Goal: Check status: Check status

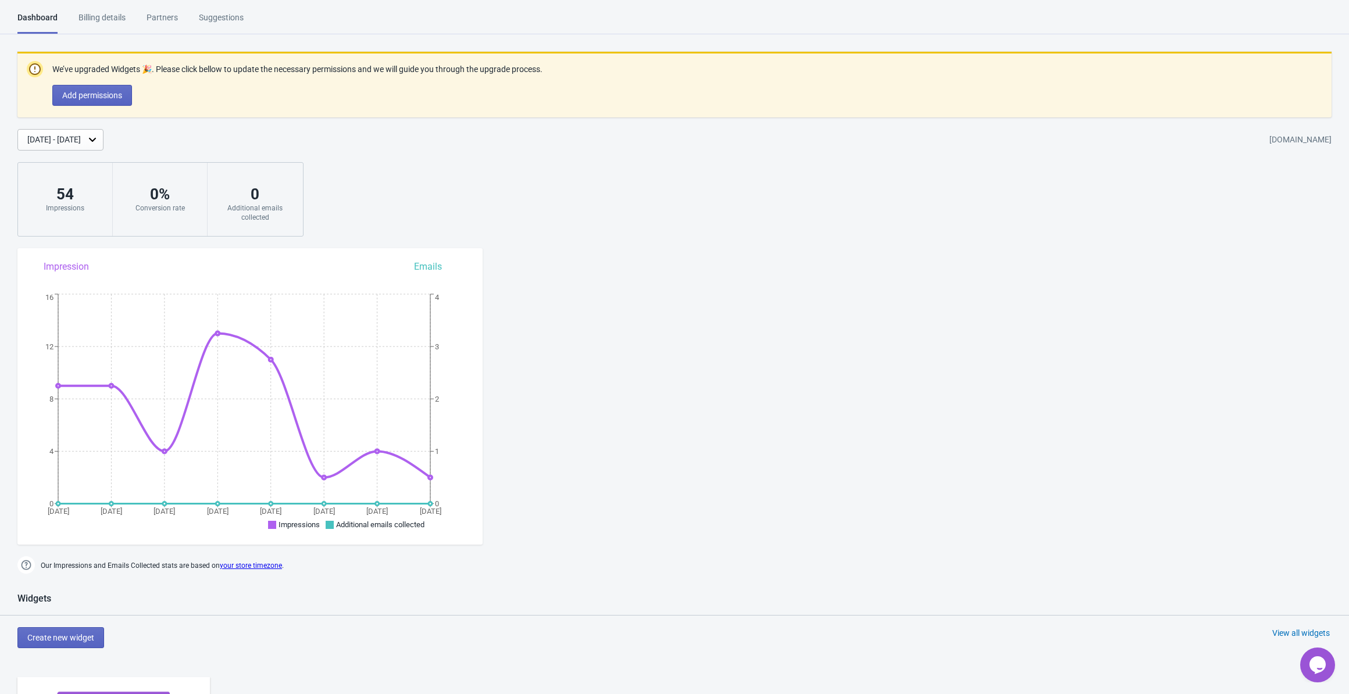
click at [115, 13] on div "Billing details" at bounding box center [101, 22] width 47 height 20
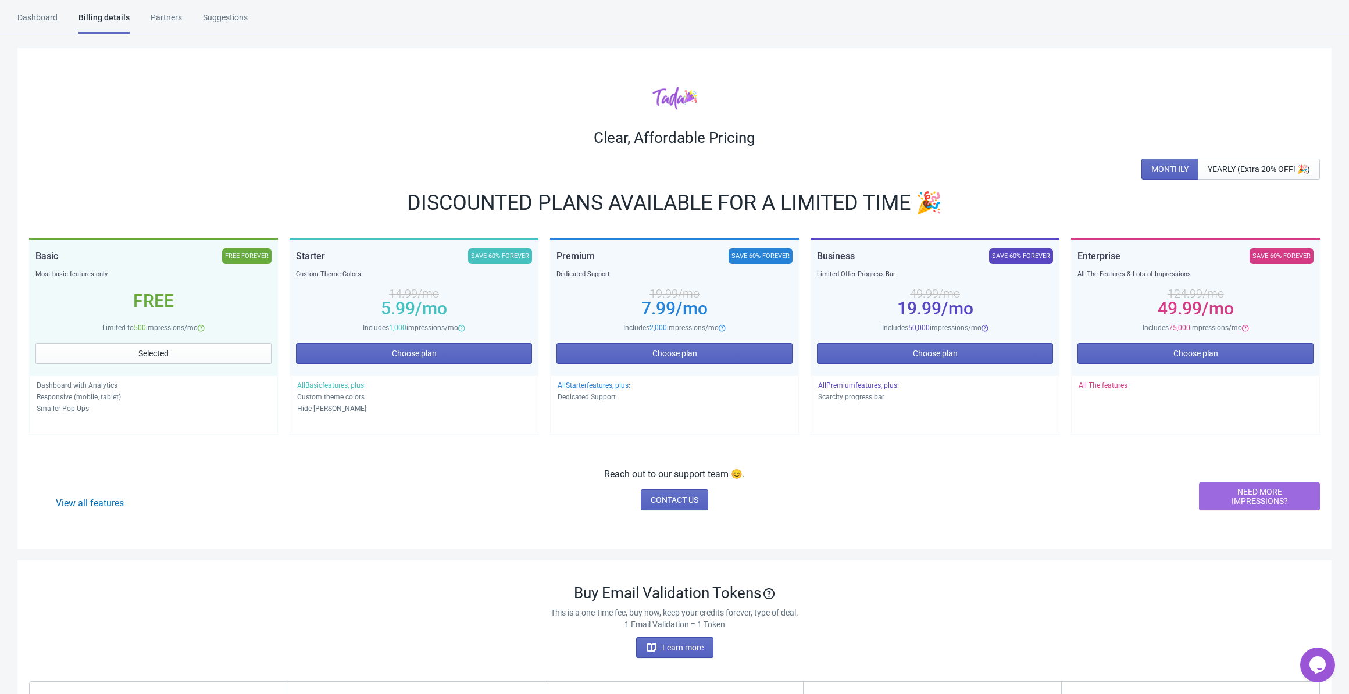
click at [38, 17] on div "Dashboard" at bounding box center [37, 22] width 40 height 20
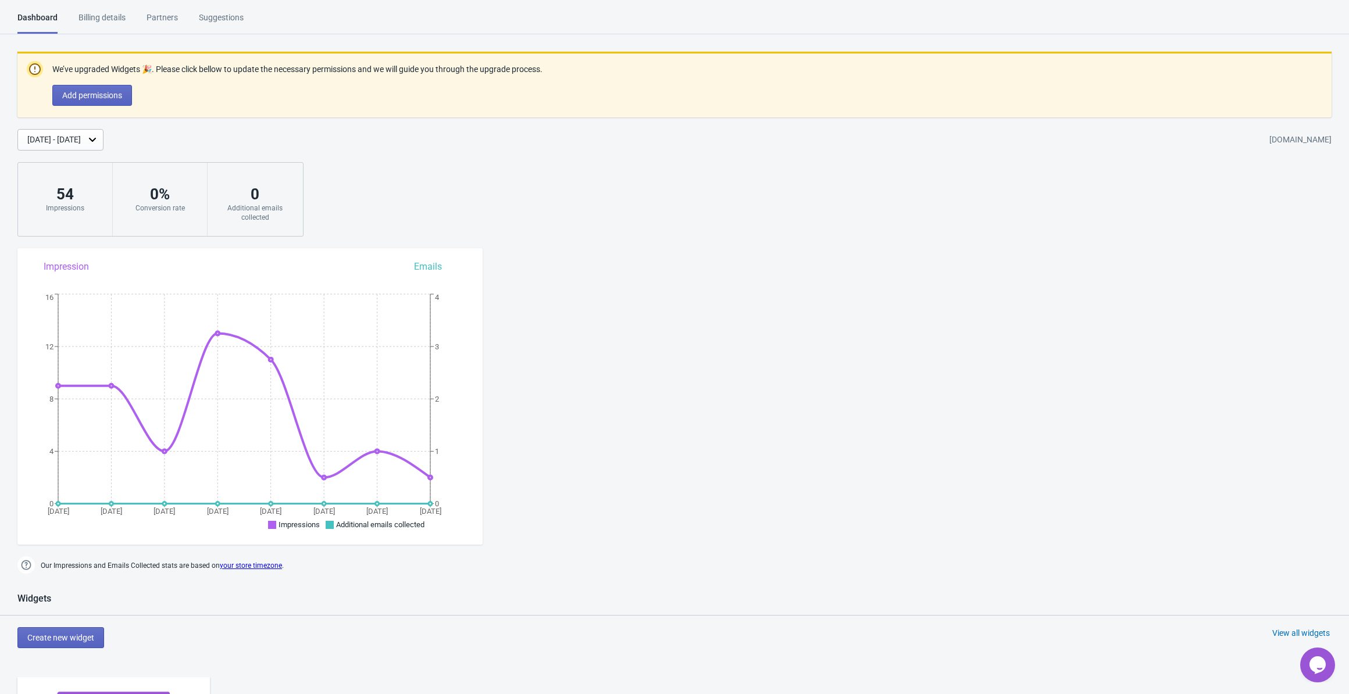
click at [163, 20] on div "Partners" at bounding box center [162, 22] width 31 height 20
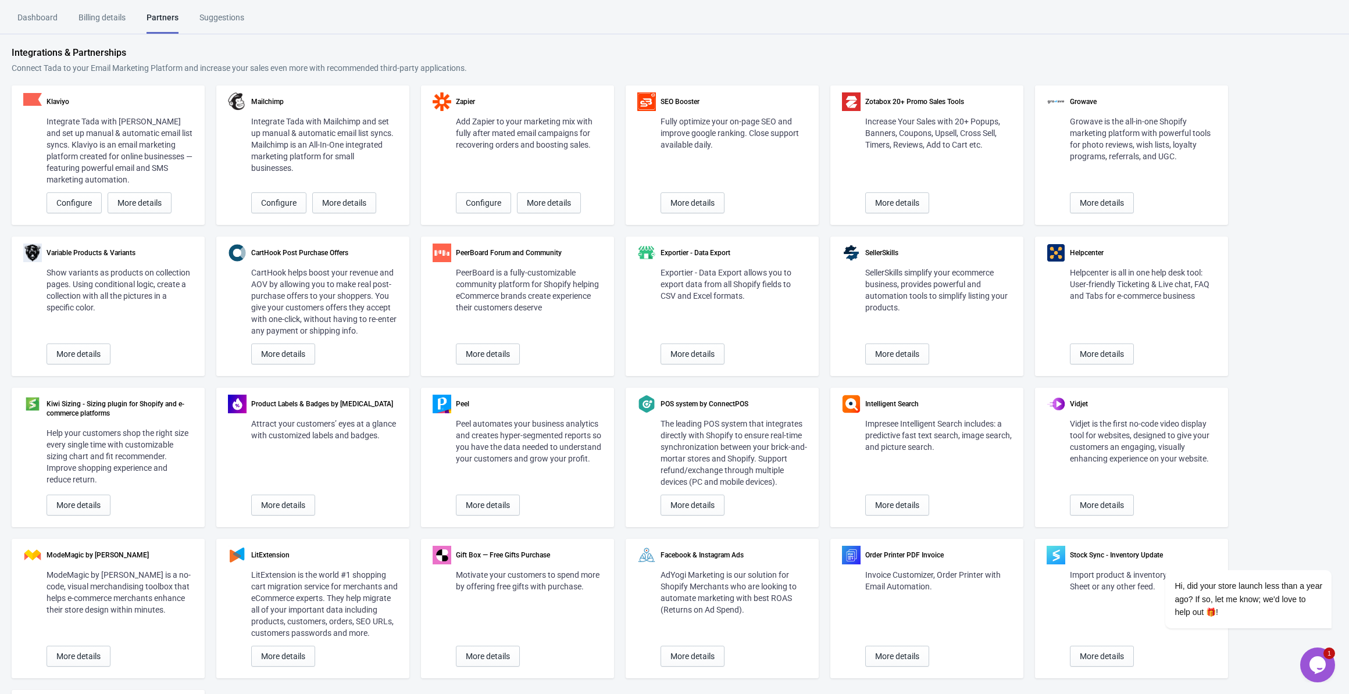
click at [226, 16] on div "Suggestions" at bounding box center [221, 22] width 45 height 20
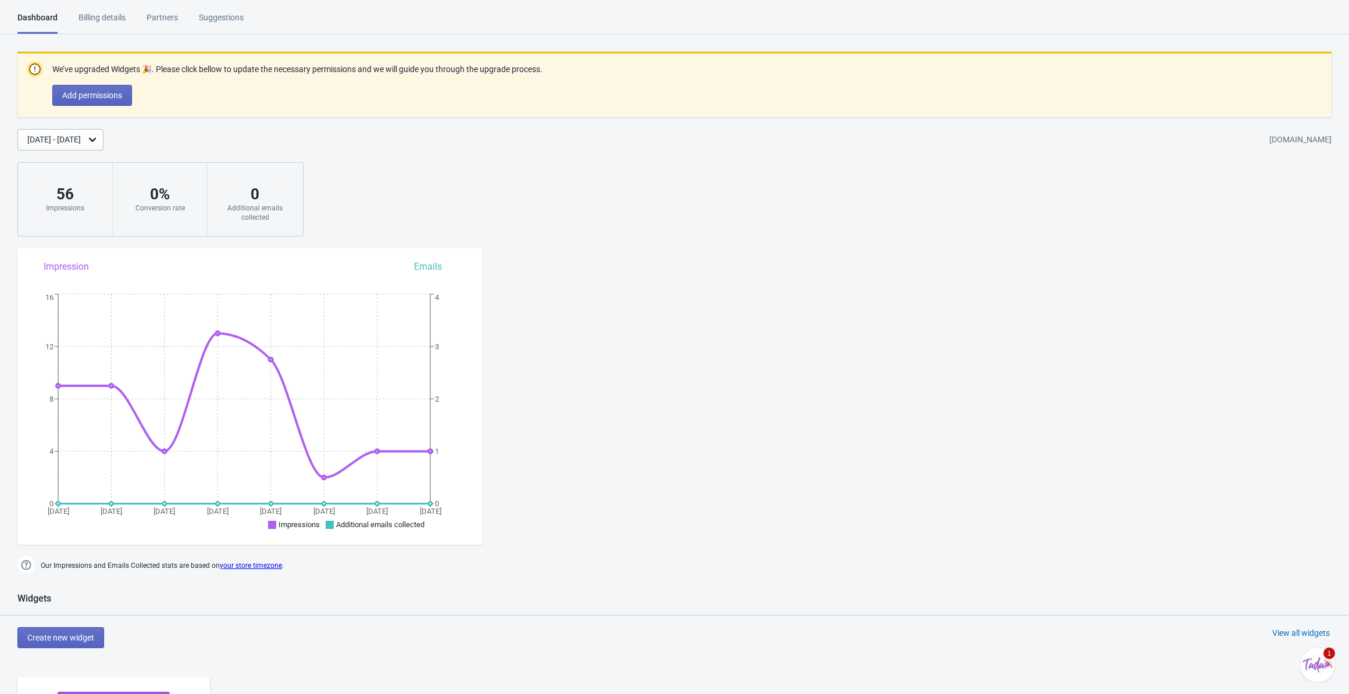
click at [172, 178] on div "0 % Conversion rate" at bounding box center [160, 199] width 95 height 73
click at [81, 136] on div "[DATE] - [DATE]" at bounding box center [53, 140] width 53 height 12
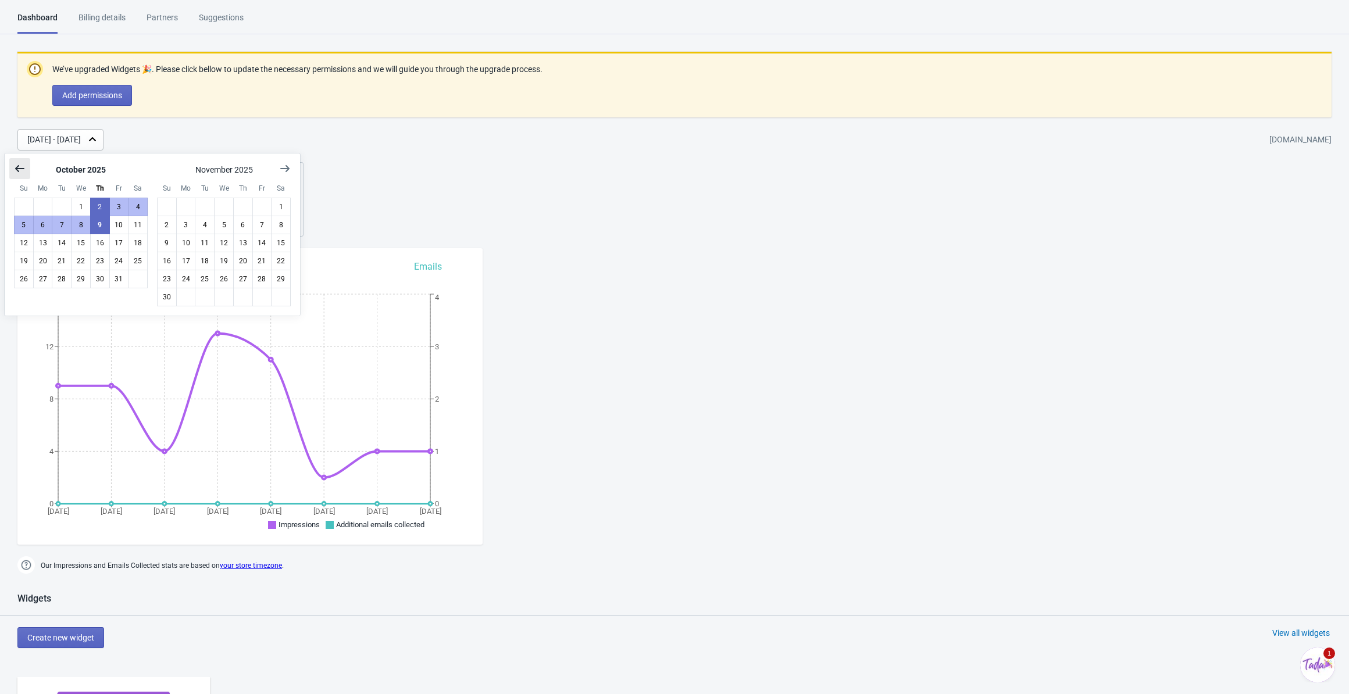
click at [26, 165] on button "Show previous month, September 2025" at bounding box center [19, 168] width 21 height 21
click at [26, 165] on button "Show previous month, August 2025" at bounding box center [19, 168] width 21 height 21
click at [26, 165] on button "Show previous month, June 2025" at bounding box center [19, 168] width 21 height 21
click at [25, 166] on button "Show previous month, June 2025" at bounding box center [19, 168] width 21 height 21
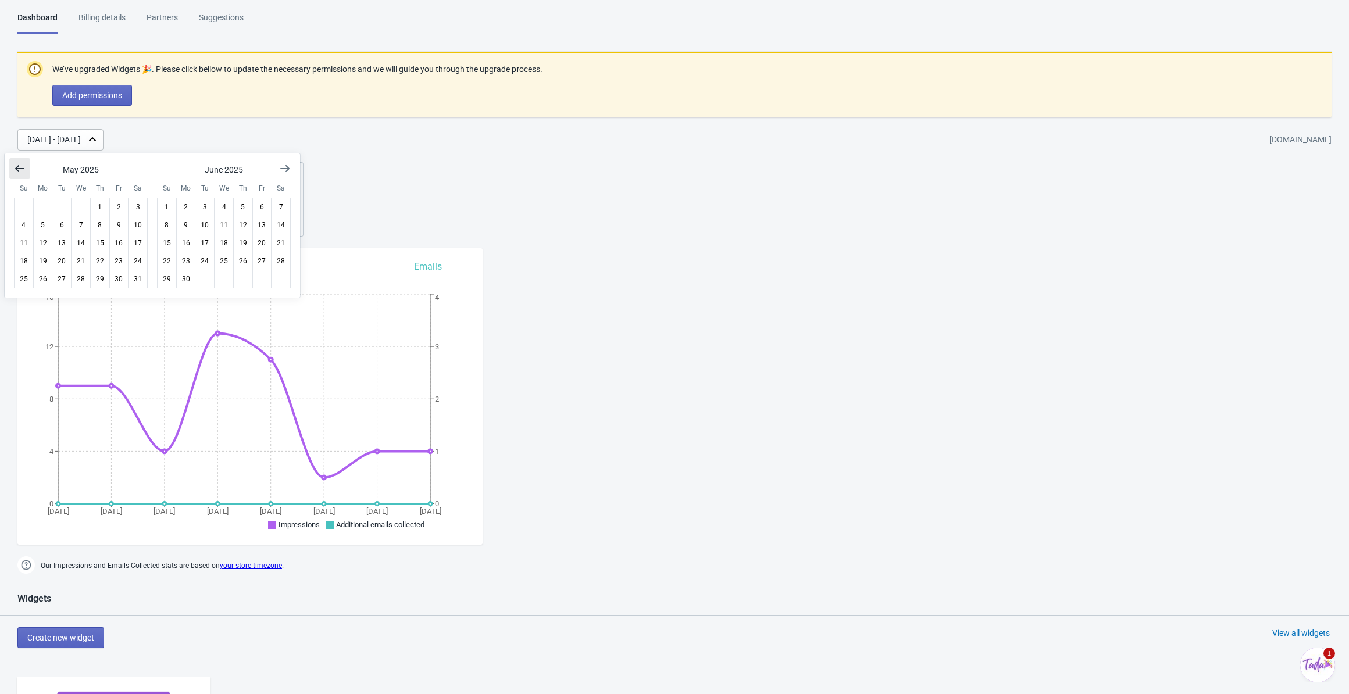
click at [24, 166] on icon "Show previous month, April 2025" at bounding box center [20, 169] width 12 height 12
click at [65, 209] on button "1" at bounding box center [62, 207] width 20 height 19
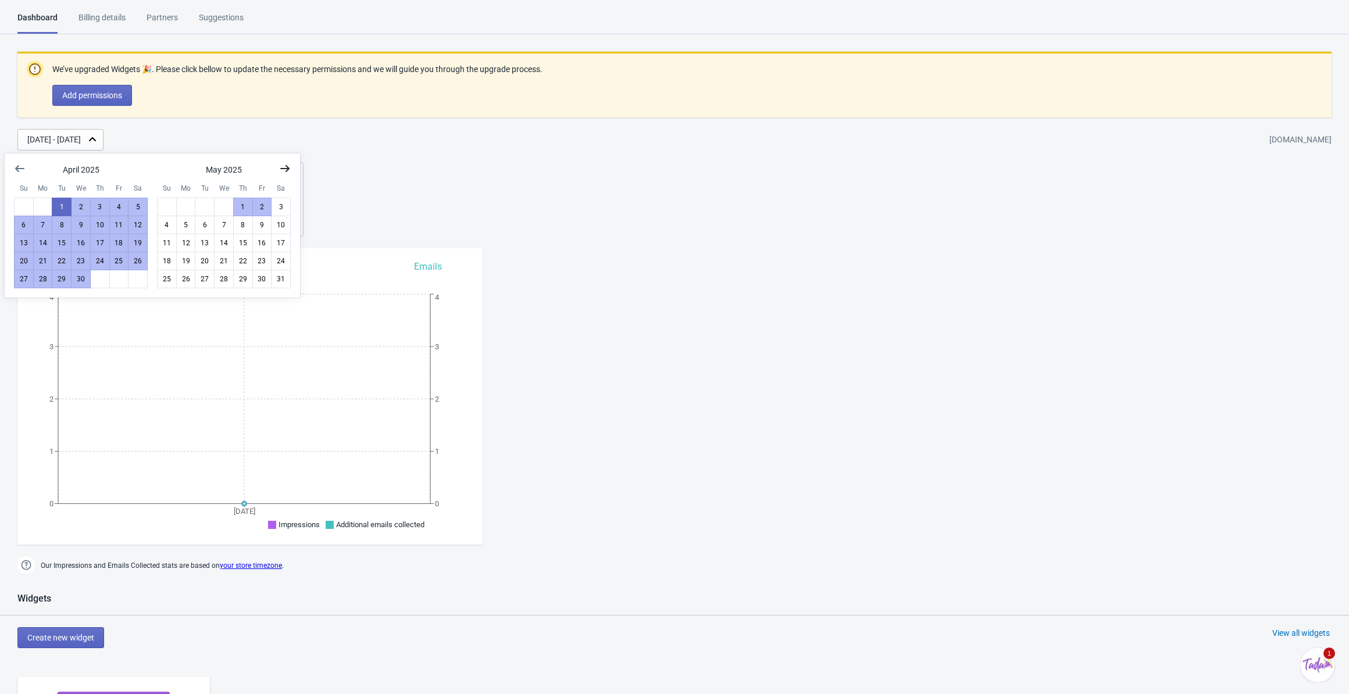
click at [287, 170] on icon "Show next month, June 2025" at bounding box center [285, 169] width 12 height 12
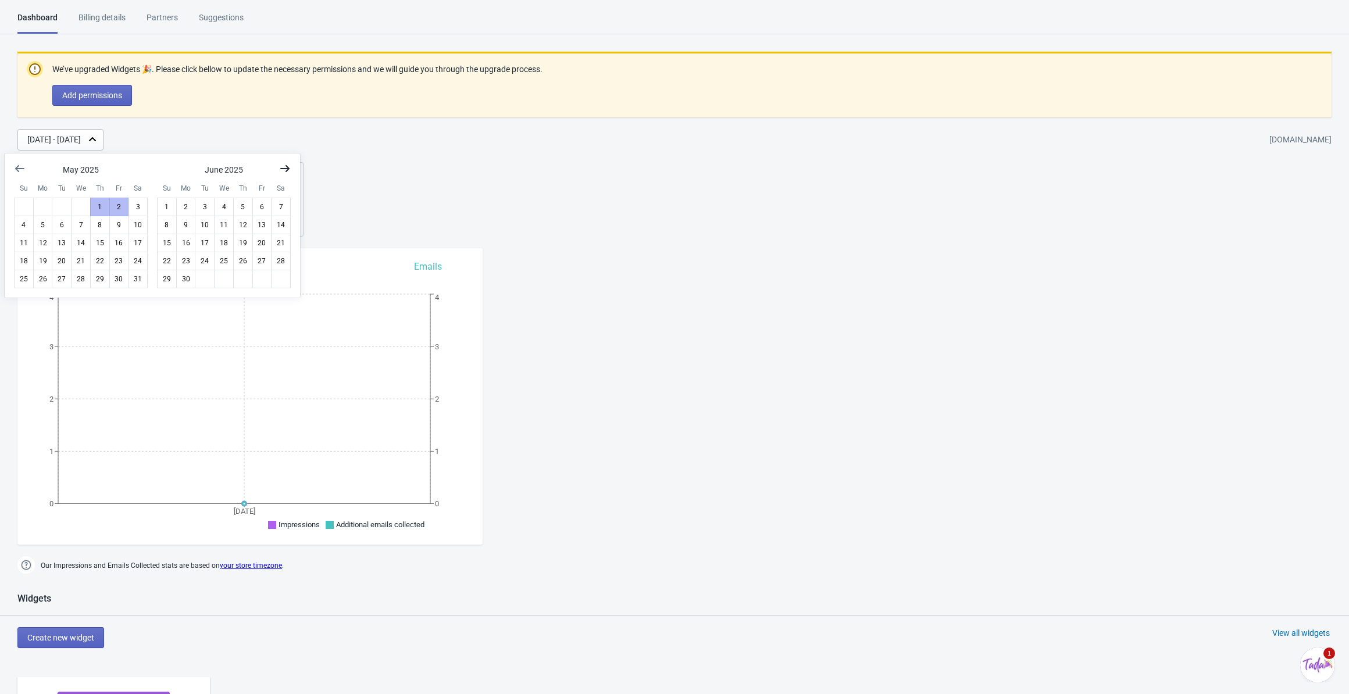
click at [287, 170] on icon "Show next month, July 2025" at bounding box center [284, 168] width 9 height 7
click at [287, 170] on icon "Show next month, September 2025" at bounding box center [284, 168] width 9 height 7
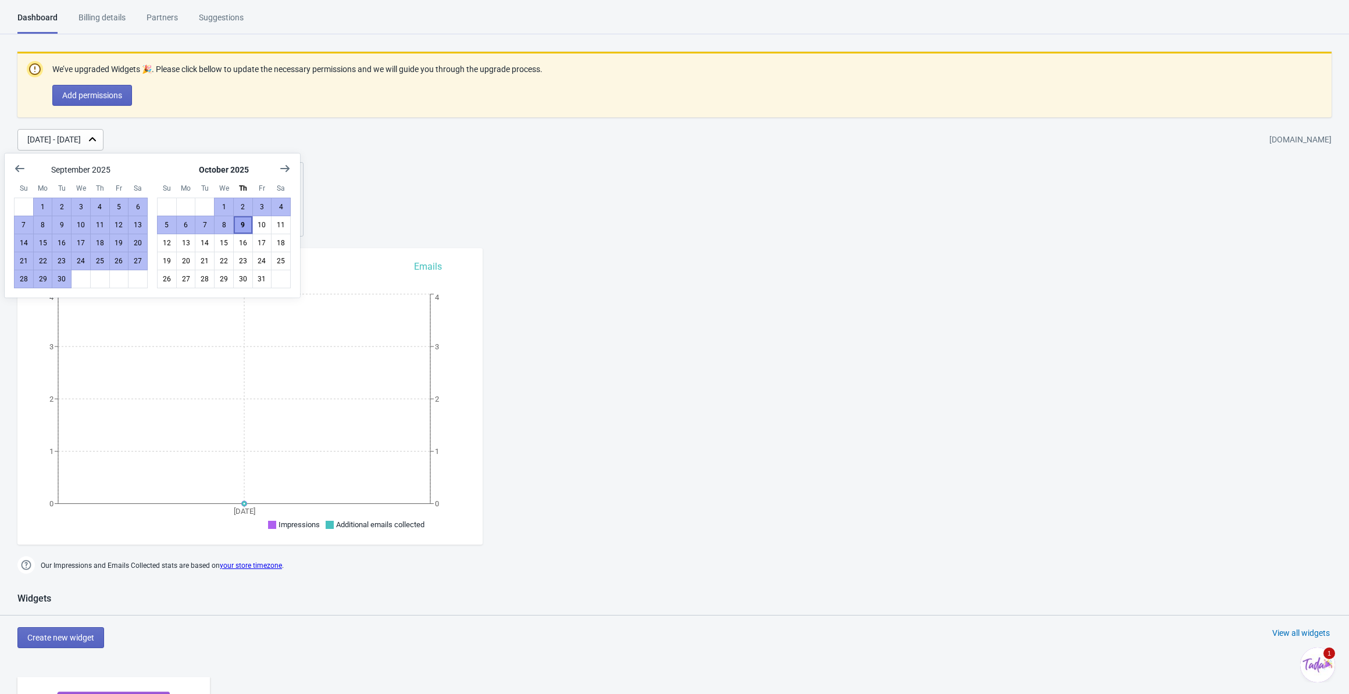
click at [238, 223] on button "9" at bounding box center [243, 225] width 20 height 19
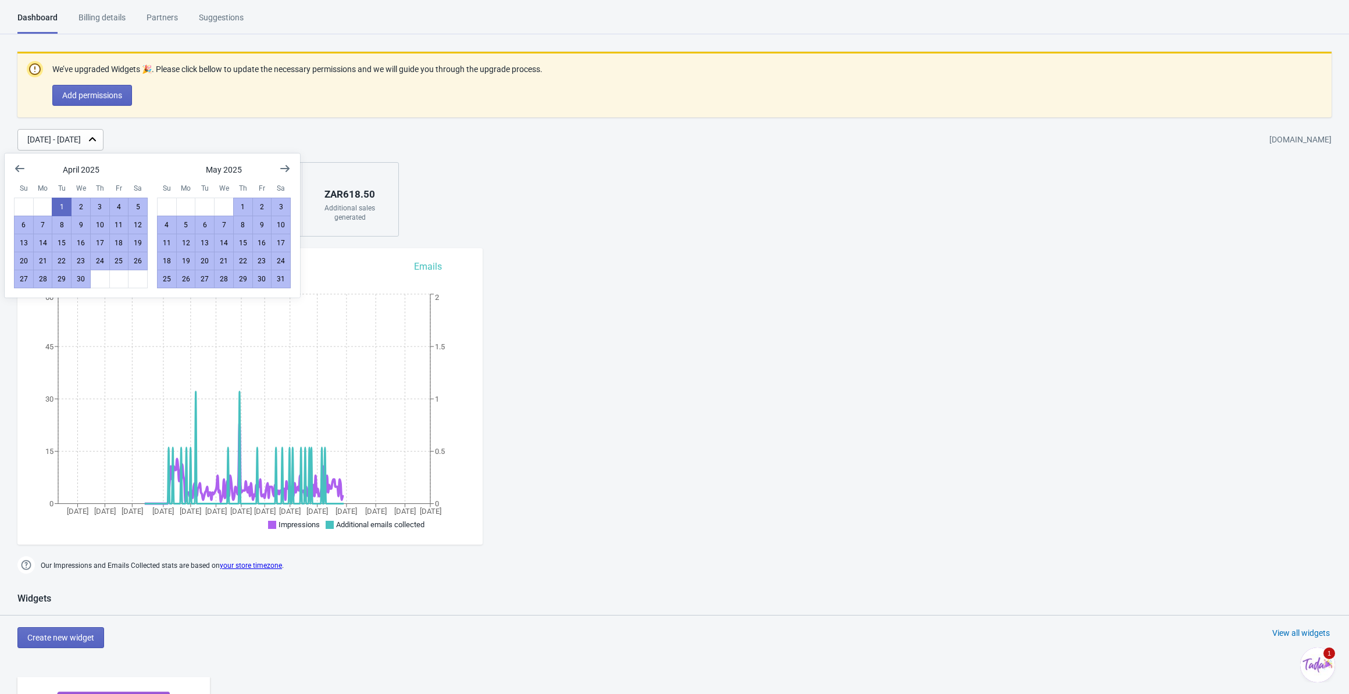
click at [461, 176] on div "We’ve upgraded Widgets 🎉. Please click bellow to update the necessary permissio…" at bounding box center [674, 144] width 1349 height 185
